Goal: Information Seeking & Learning: Understand process/instructions

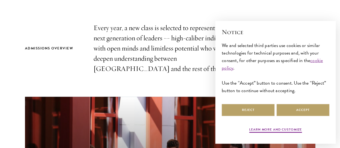
scroll to position [243, 0]
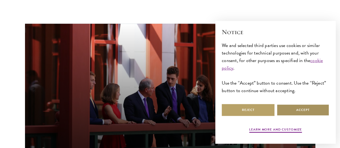
click at [299, 107] on button "Accept" at bounding box center [303, 110] width 53 height 12
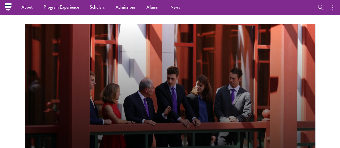
scroll to position [0, 0]
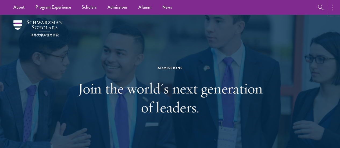
click at [334, 4] on button "button" at bounding box center [334, 7] width 12 height 15
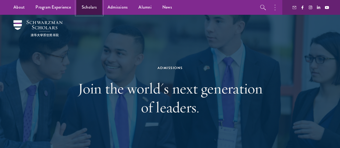
click at [86, 7] on link "Scholars" at bounding box center [89, 7] width 26 height 15
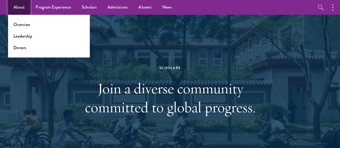
click at [19, 10] on link "About" at bounding box center [19, 7] width 22 height 15
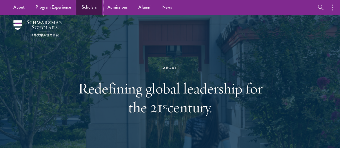
click at [85, 10] on link "Scholars" at bounding box center [89, 7] width 26 height 15
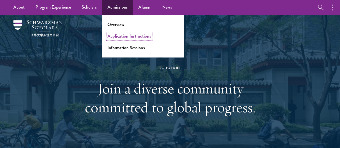
click at [127, 36] on link "Application Instructions" at bounding box center [130, 36] width 44 height 6
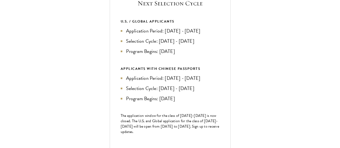
scroll to position [222, 0]
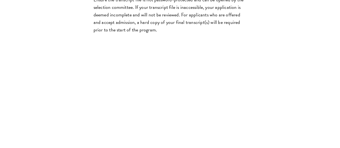
scroll to position [979, 0]
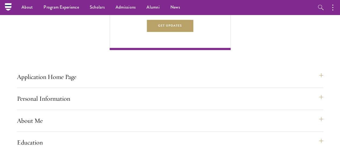
scroll to position [0, 0]
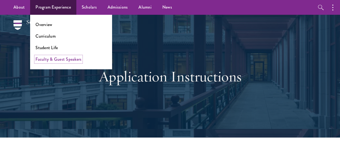
click at [52, 59] on link "Faculty & Guest Speakers" at bounding box center [58, 59] width 46 height 6
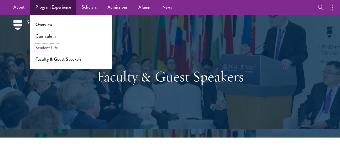
click at [48, 48] on link "Student Life" at bounding box center [46, 48] width 22 height 6
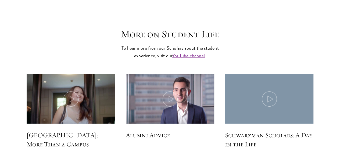
scroll to position [1535, 0]
